Goal: Task Accomplishment & Management: Manage account settings

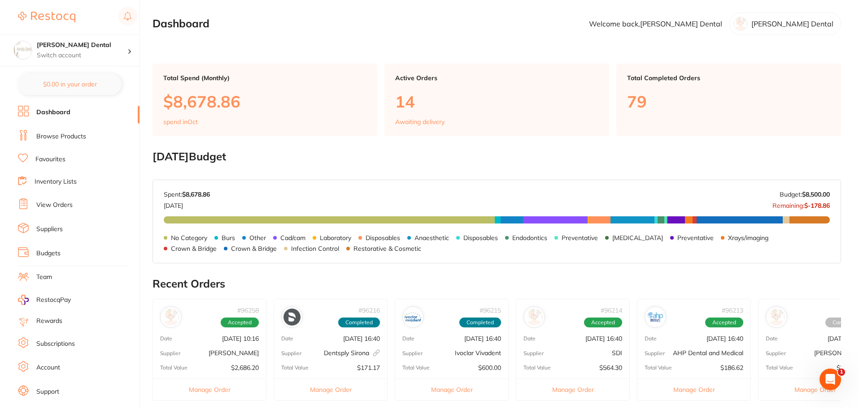
click at [60, 204] on link "View Orders" at bounding box center [54, 205] width 36 height 9
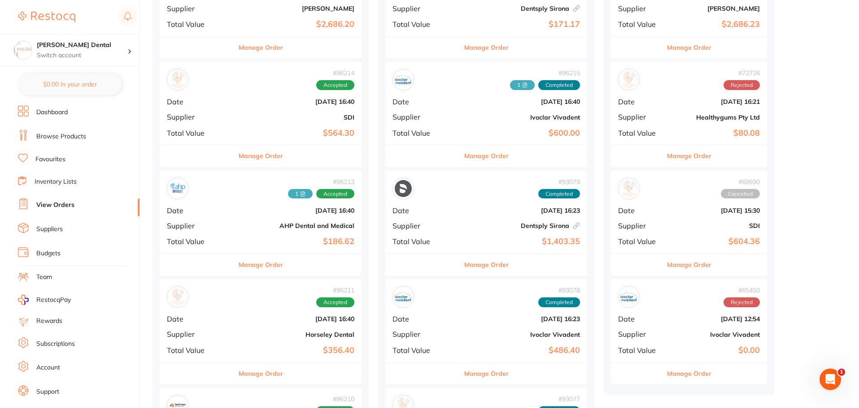
scroll to position [179, 0]
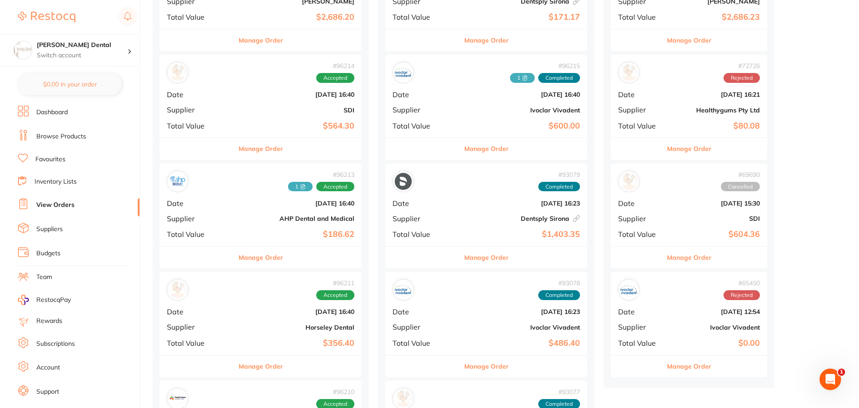
click at [239, 256] on button "Manage Order" at bounding box center [261, 258] width 44 height 22
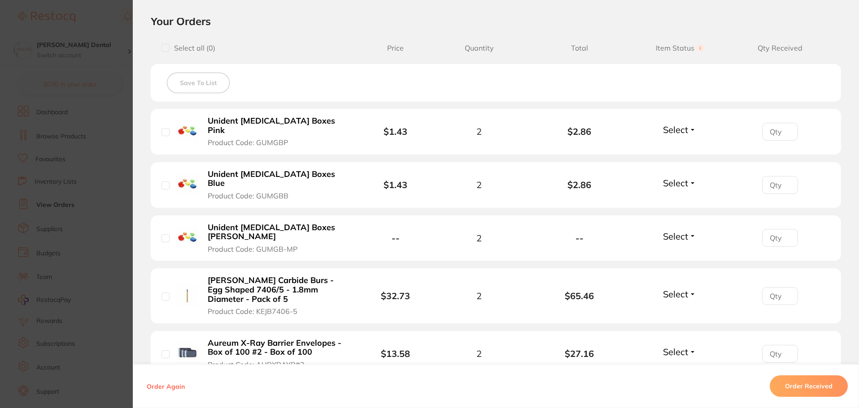
scroll to position [311, 0]
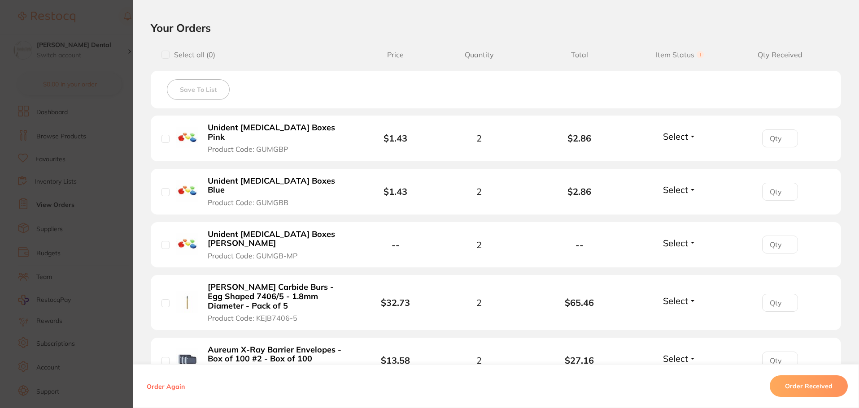
drag, startPoint x: 163, startPoint y: 134, endPoint x: 169, endPoint y: 147, distance: 15.0
click at [162, 135] on input "checkbox" at bounding box center [165, 139] width 8 height 8
checkbox input "true"
click at [165, 188] on input "checkbox" at bounding box center [165, 192] width 8 height 8
checkbox input "true"
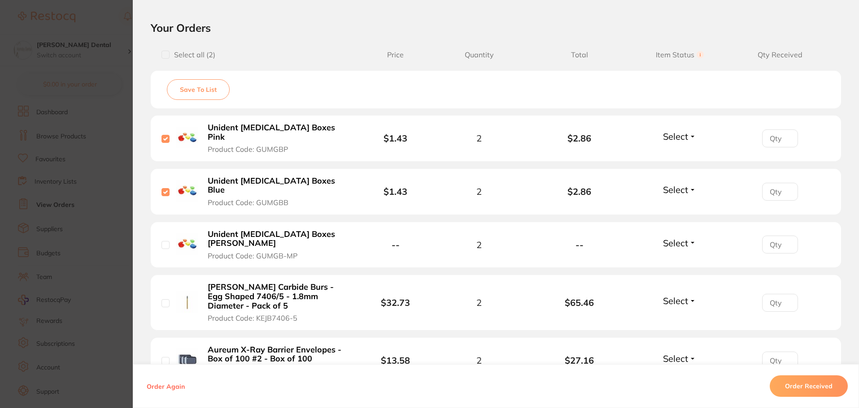
click at [162, 300] on input "checkbox" at bounding box center [165, 304] width 8 height 8
checkbox input "true"
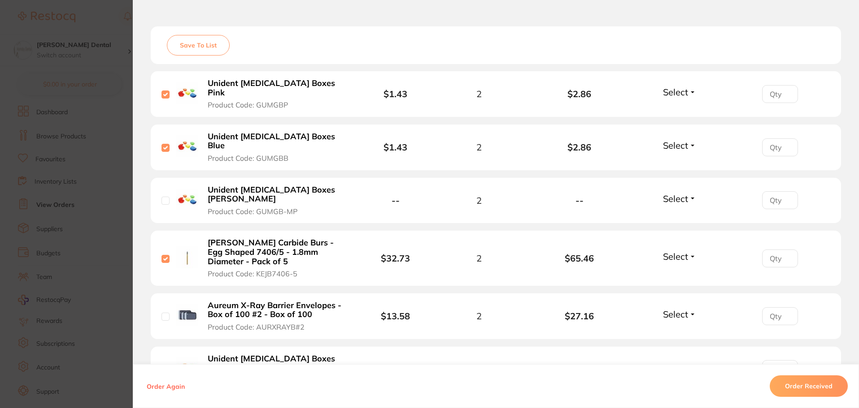
scroll to position [356, 0]
click at [161, 313] on input "checkbox" at bounding box center [165, 317] width 8 height 8
checkbox input "true"
click at [164, 365] on input "checkbox" at bounding box center [165, 369] width 8 height 8
checkbox input "true"
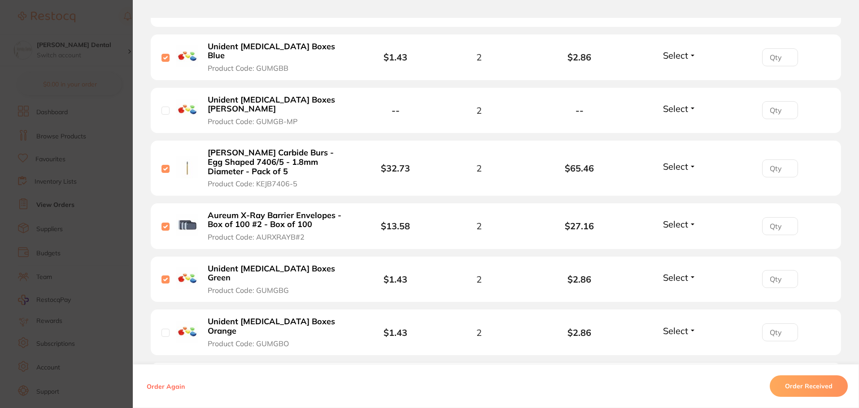
scroll to position [491, 0]
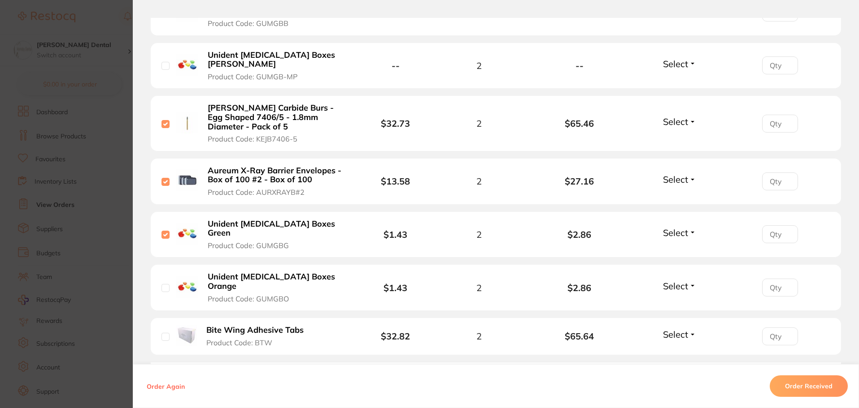
drag, startPoint x: 160, startPoint y: 248, endPoint x: 163, endPoint y: 260, distance: 12.9
click at [161, 284] on input "checkbox" at bounding box center [165, 288] width 8 height 8
checkbox input "true"
click at [162, 333] on input "checkbox" at bounding box center [165, 337] width 8 height 8
checkbox input "true"
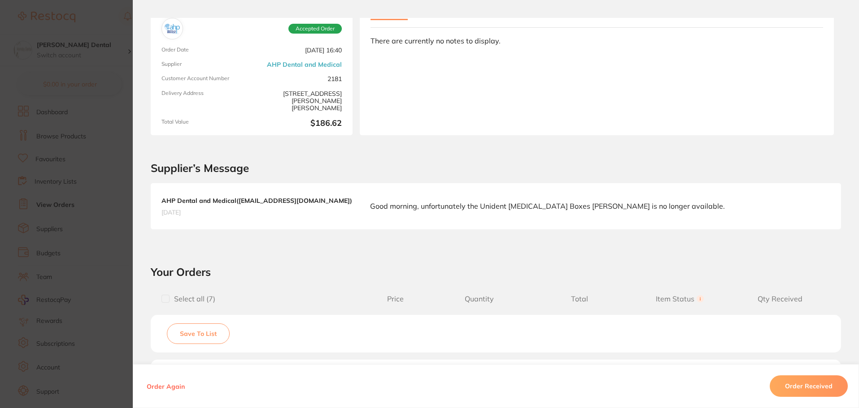
scroll to position [0, 0]
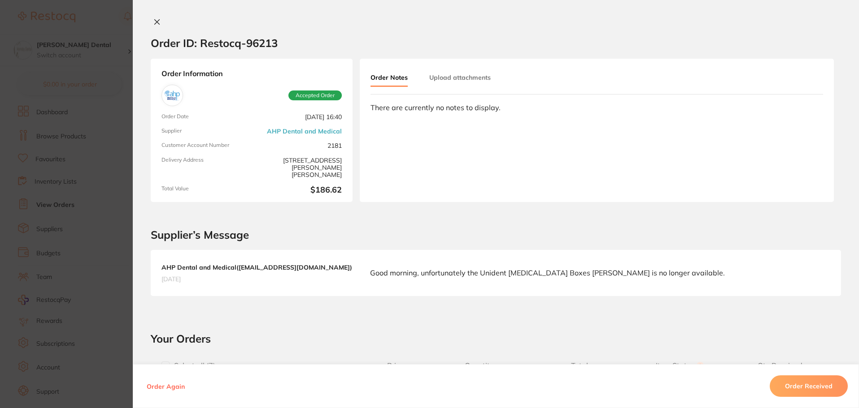
click at [467, 79] on button "Upload attachments" at bounding box center [459, 77] width 61 height 16
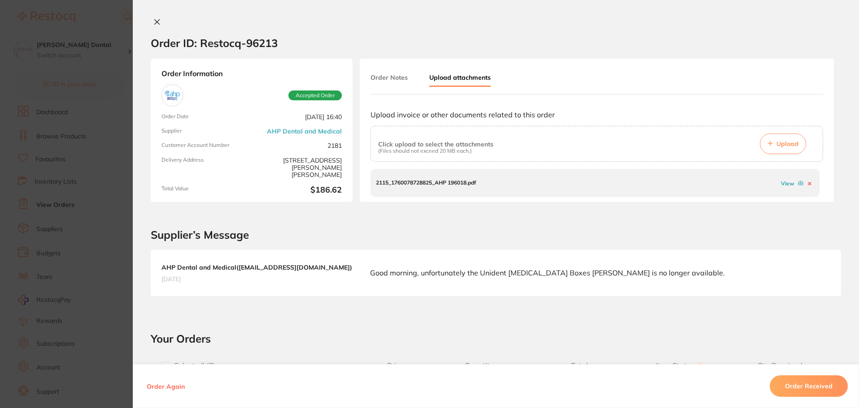
click at [789, 144] on span "Upload" at bounding box center [787, 144] width 22 height 8
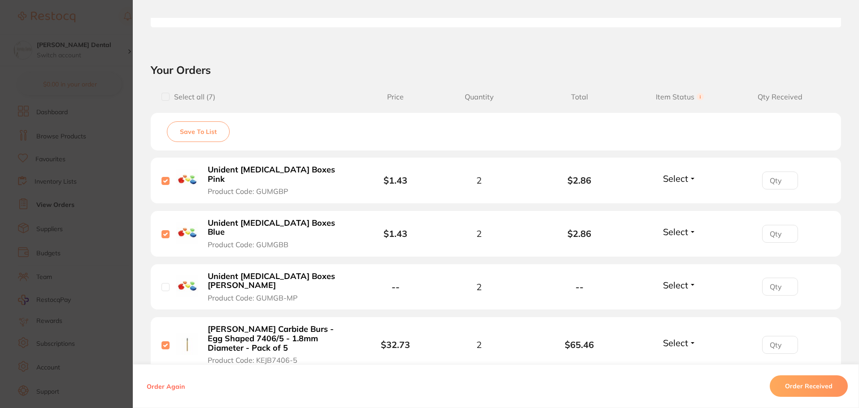
scroll to position [314, 0]
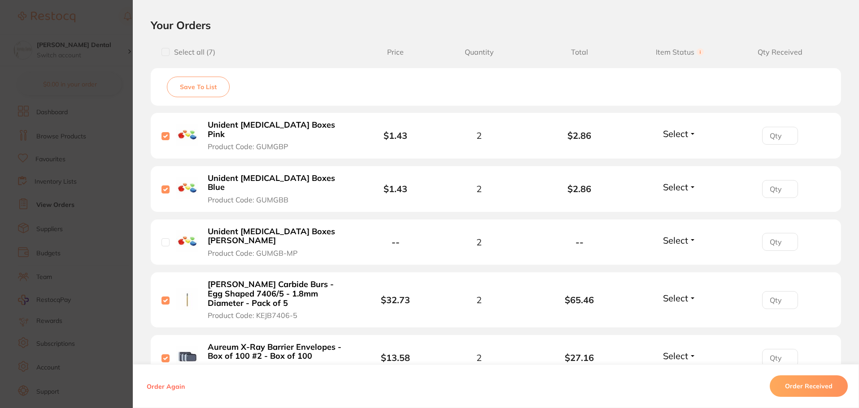
click at [806, 386] on button "Order Received" at bounding box center [808, 387] width 78 height 22
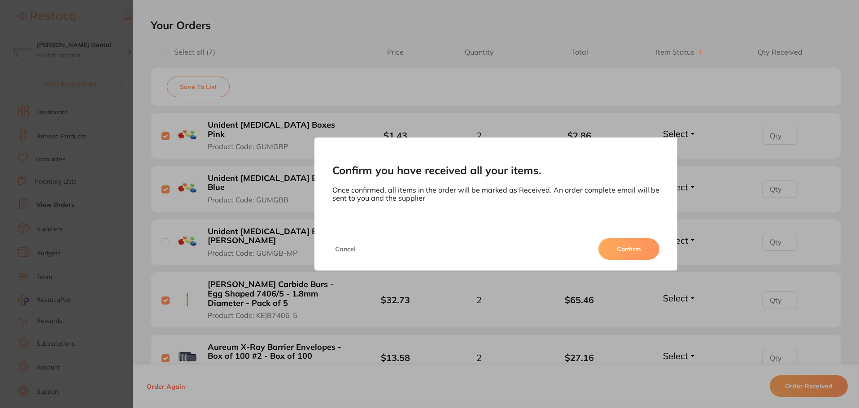
click at [627, 247] on button "Confirm" at bounding box center [628, 250] width 61 height 22
